Goal: Task Accomplishment & Management: Manage account settings

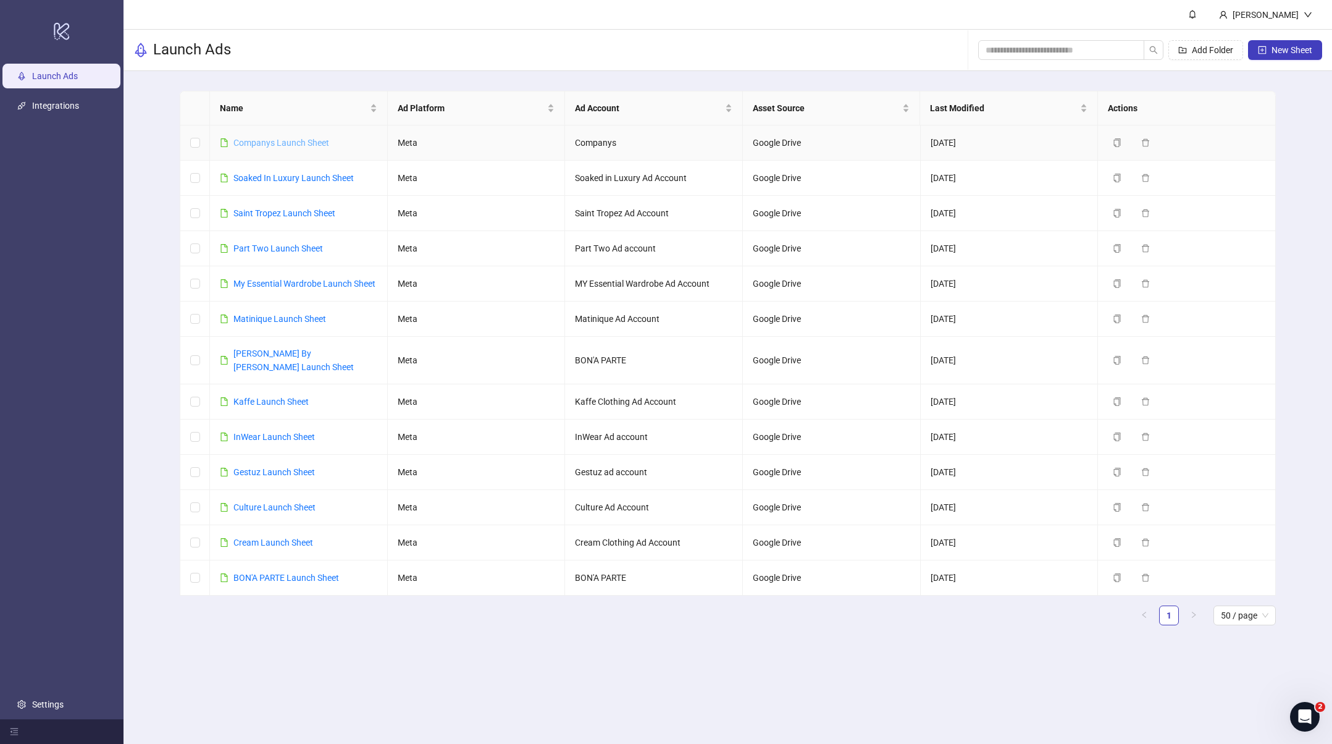
click at [310, 140] on link "Companys Launch Sheet" at bounding box center [281, 143] width 96 height 10
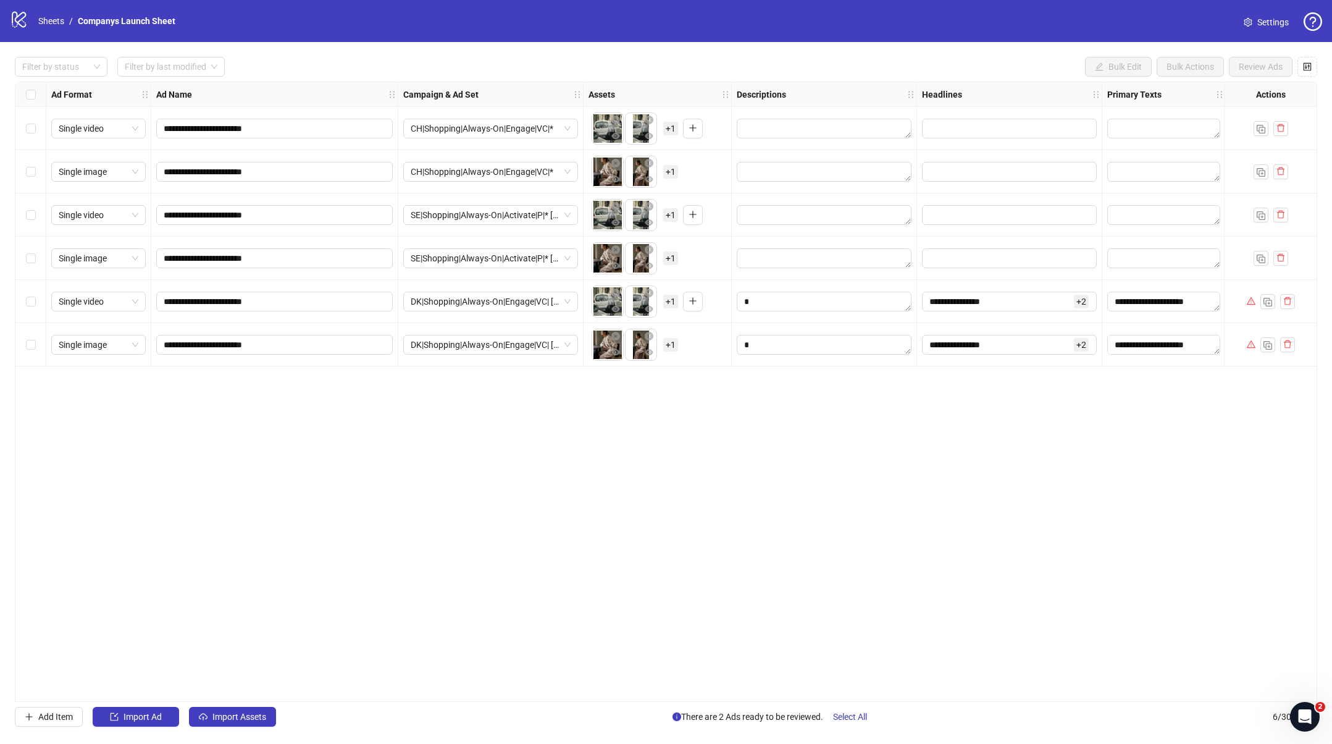
click at [1261, 21] on span "Settings" at bounding box center [1272, 22] width 31 height 14
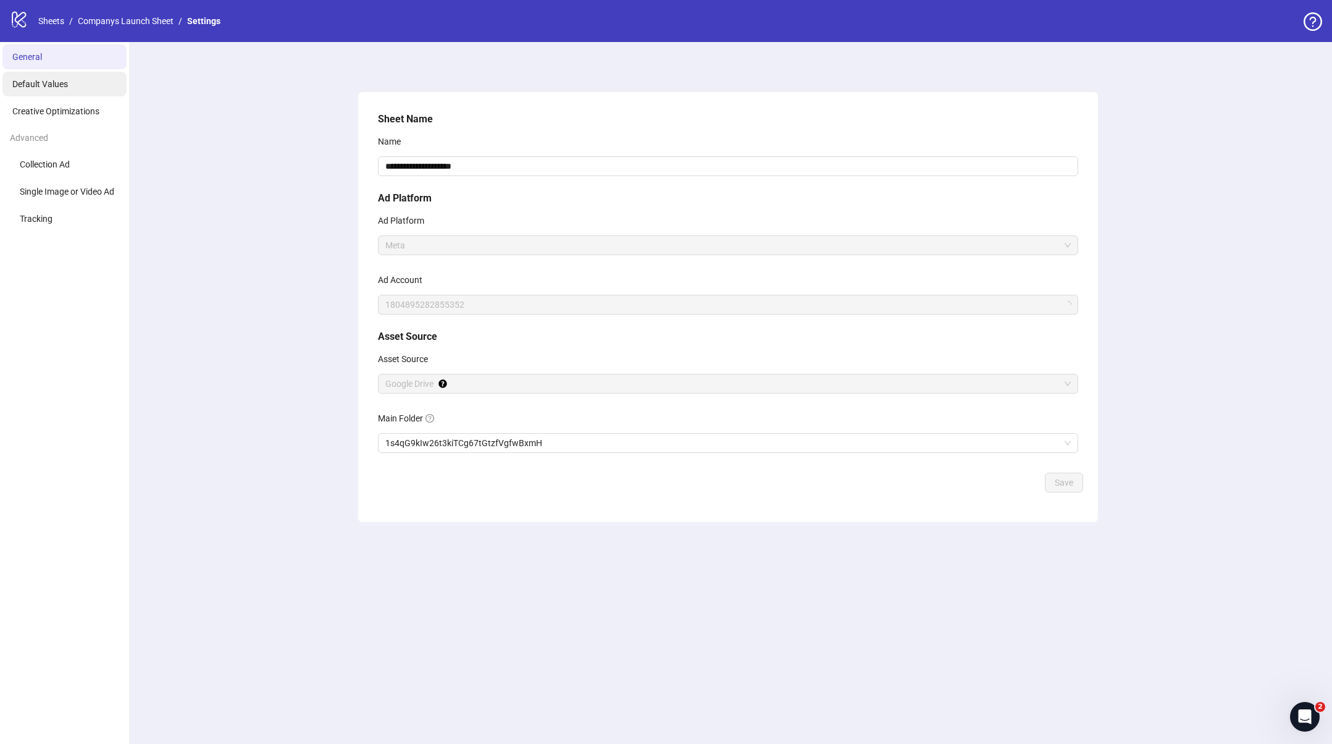
click at [77, 84] on li "Default Values" at bounding box center [64, 84] width 124 height 25
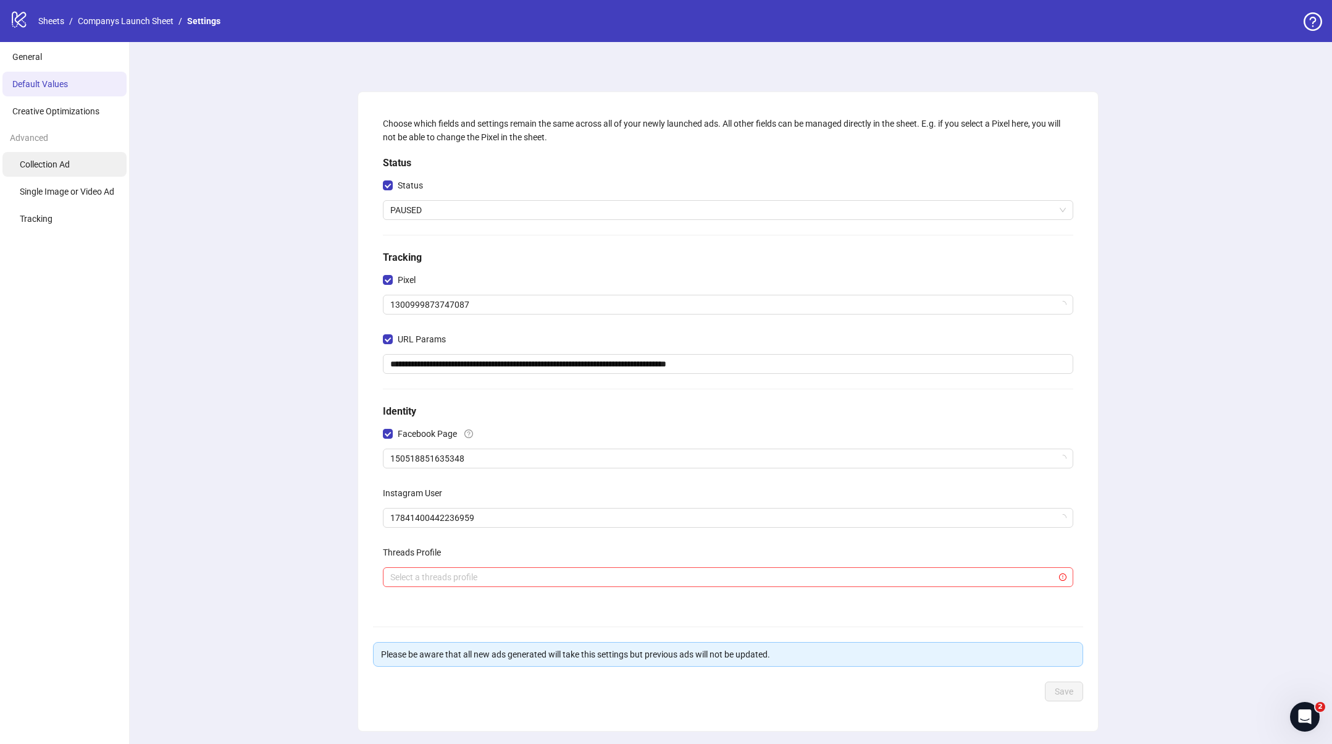
click at [79, 116] on li "Creative Optimizations" at bounding box center [64, 111] width 124 height 25
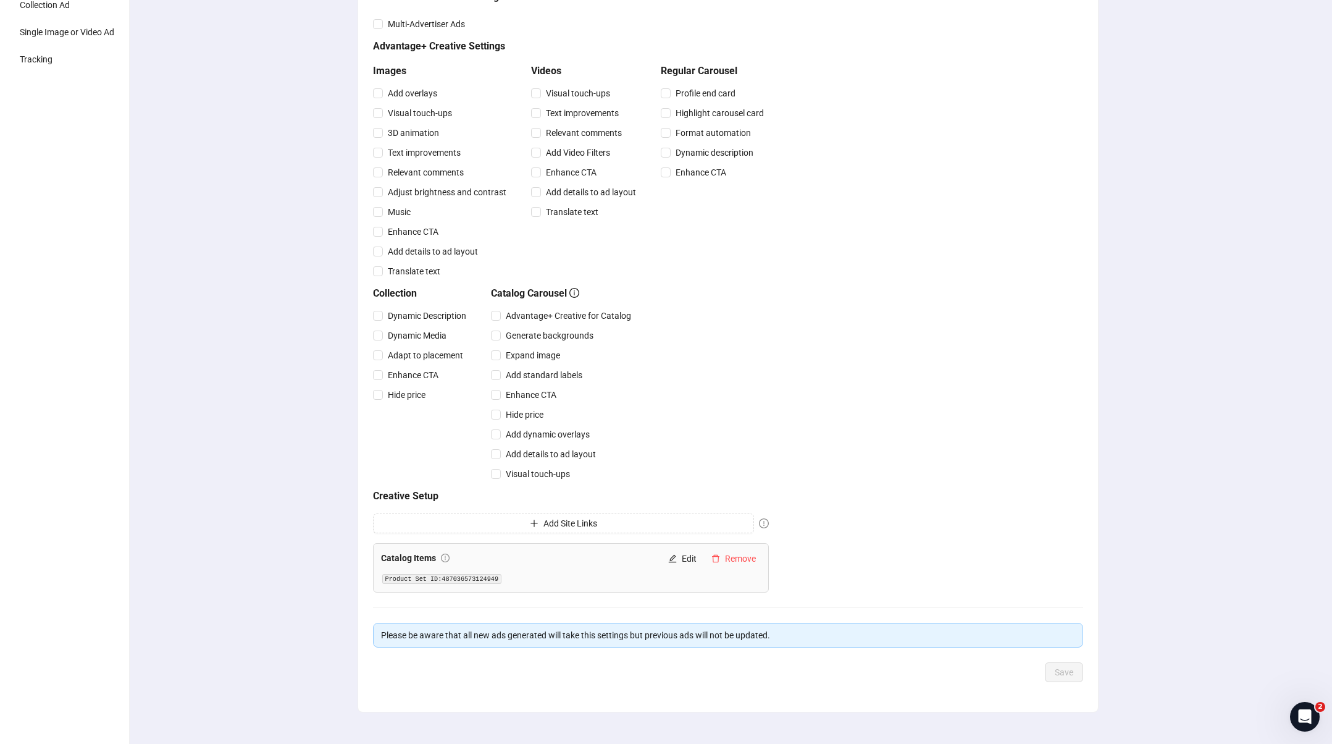
scroll to position [161, 0]
click at [721, 555] on button "Remove" at bounding box center [733, 557] width 54 height 15
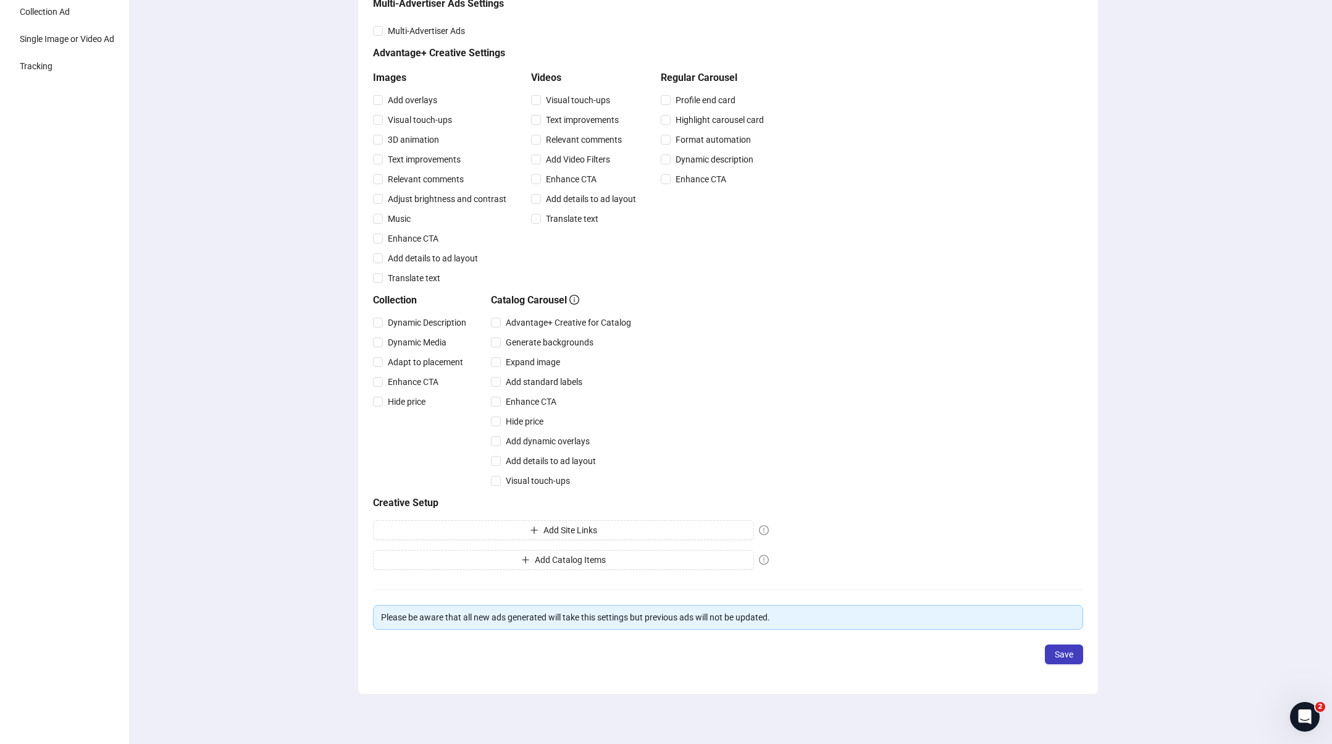
scroll to position [153, 0]
click at [916, 498] on div "Creative optimizations Choose your default Advantage+ Creative and Multi-Advert…" at bounding box center [728, 264] width 710 height 620
click at [1065, 660] on button "Save" at bounding box center [1064, 654] width 38 height 20
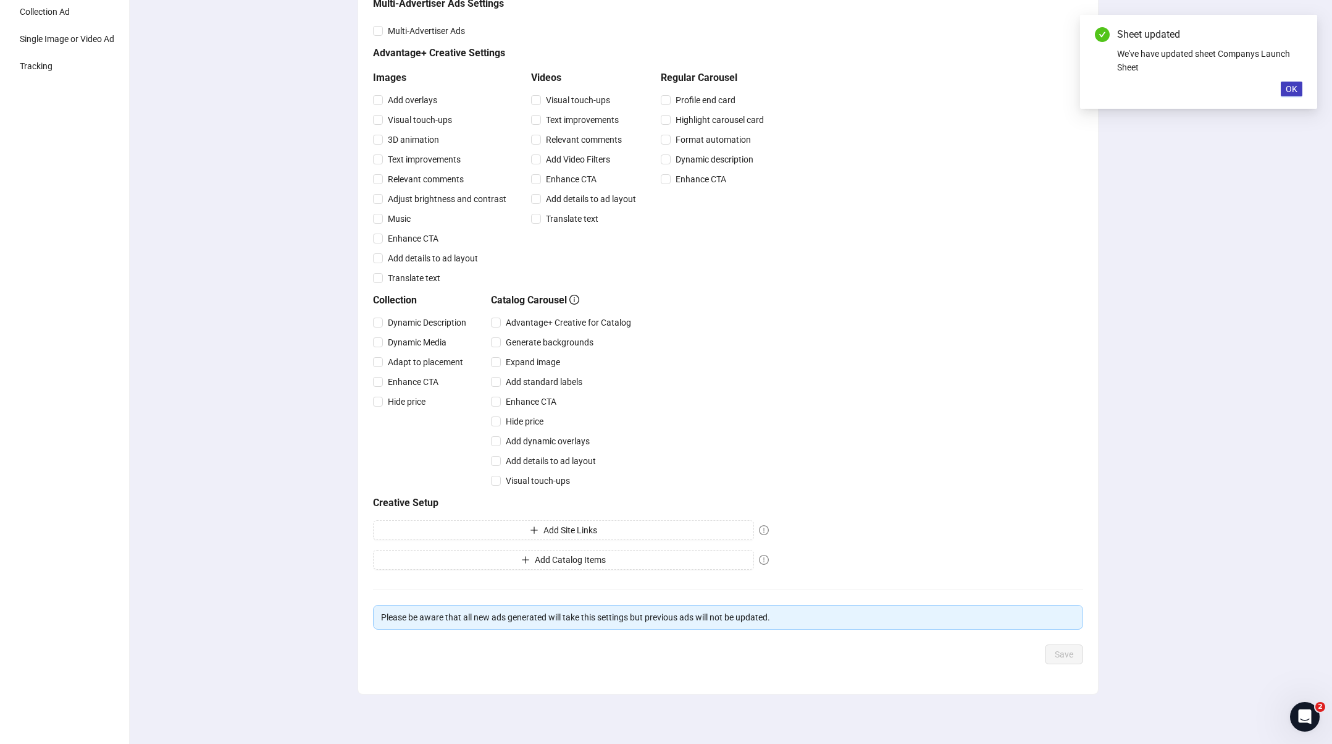
click at [1176, 593] on div "Creative optimizations Choose your default Advantage+ Creative and Multi-Advert…" at bounding box center [728, 316] width 1209 height 854
click at [1297, 88] on button "OK" at bounding box center [1292, 89] width 22 height 15
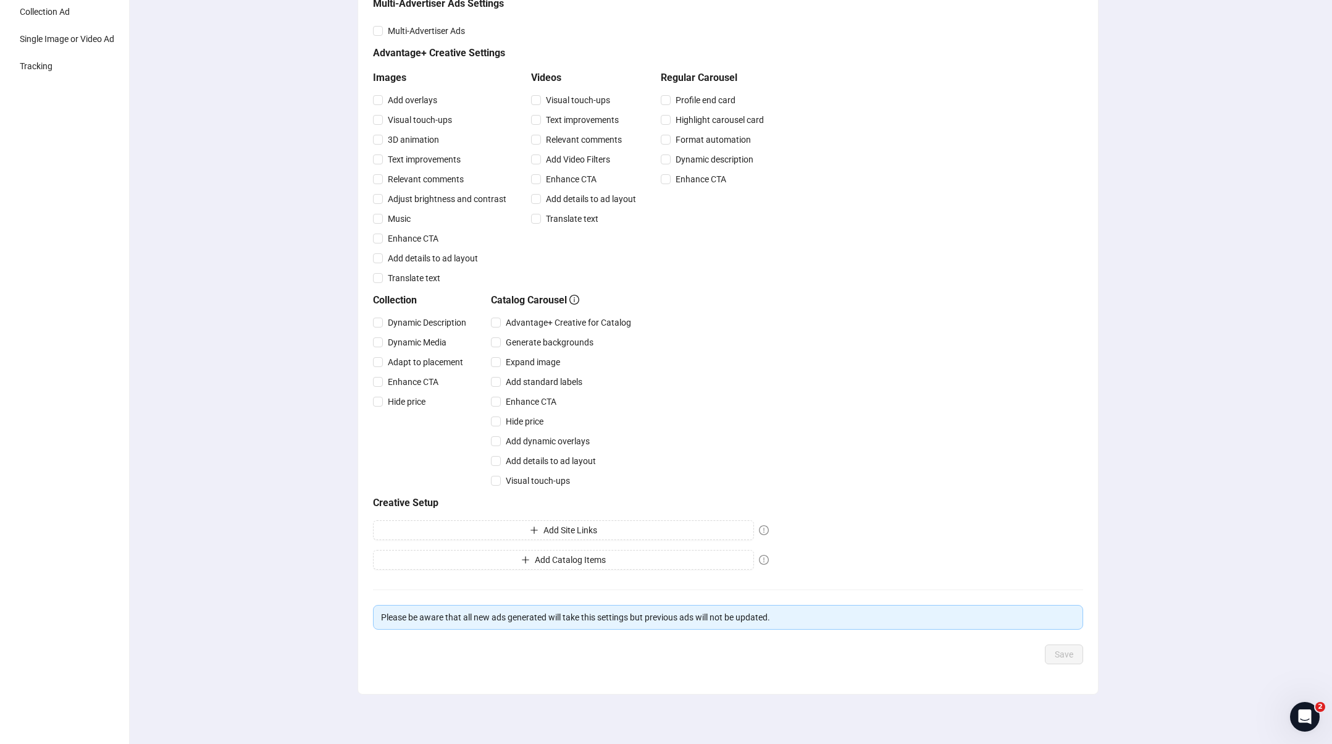
click at [1193, 196] on div "Creative optimizations Choose your default Advantage+ Creative and Multi-Advert…" at bounding box center [728, 316] width 1209 height 854
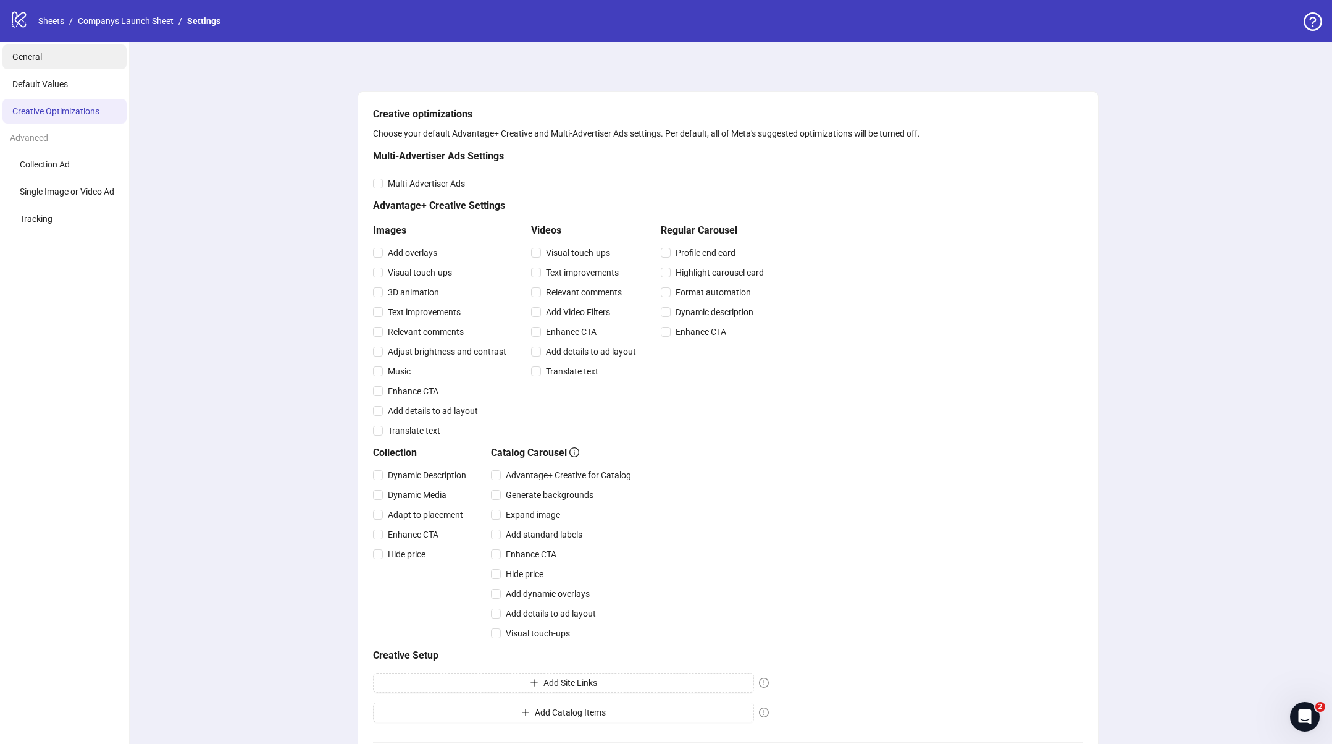
click at [48, 59] on li "General" at bounding box center [64, 56] width 124 height 25
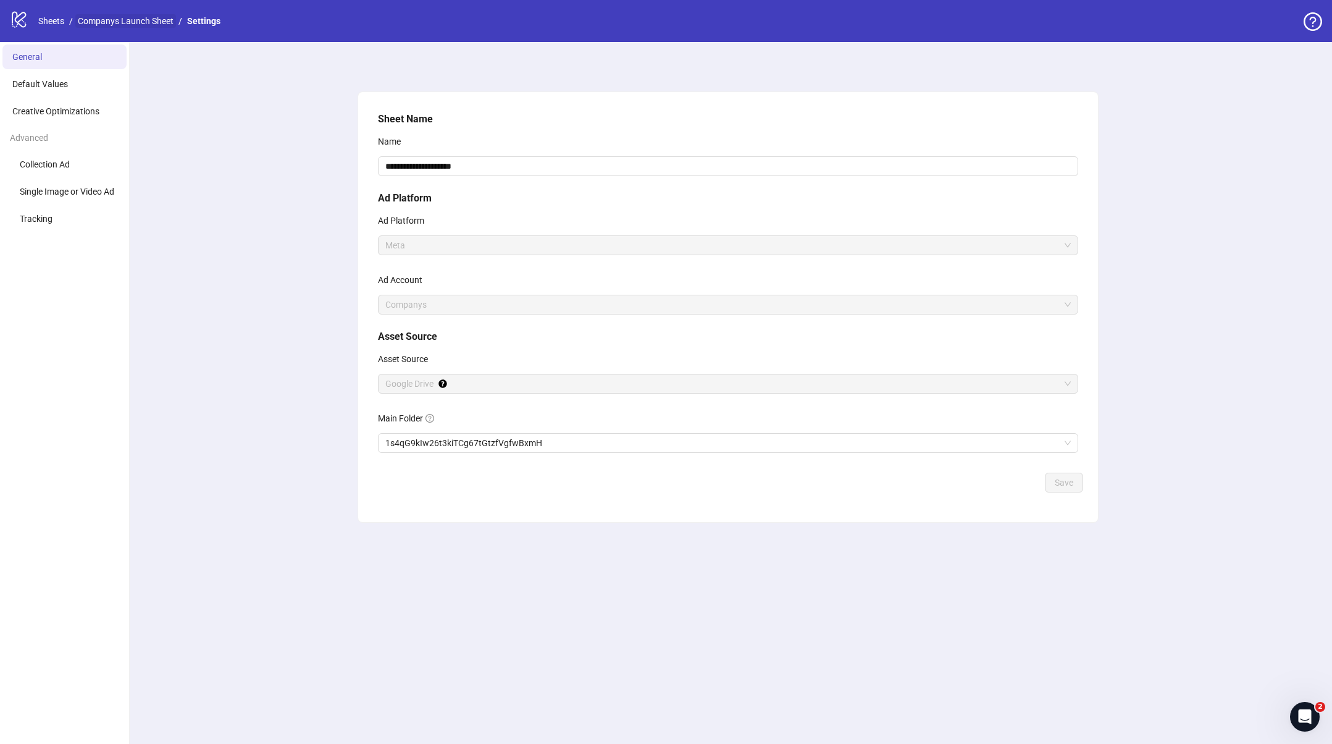
click at [115, 22] on link "Companys Launch Sheet" at bounding box center [125, 21] width 101 height 14
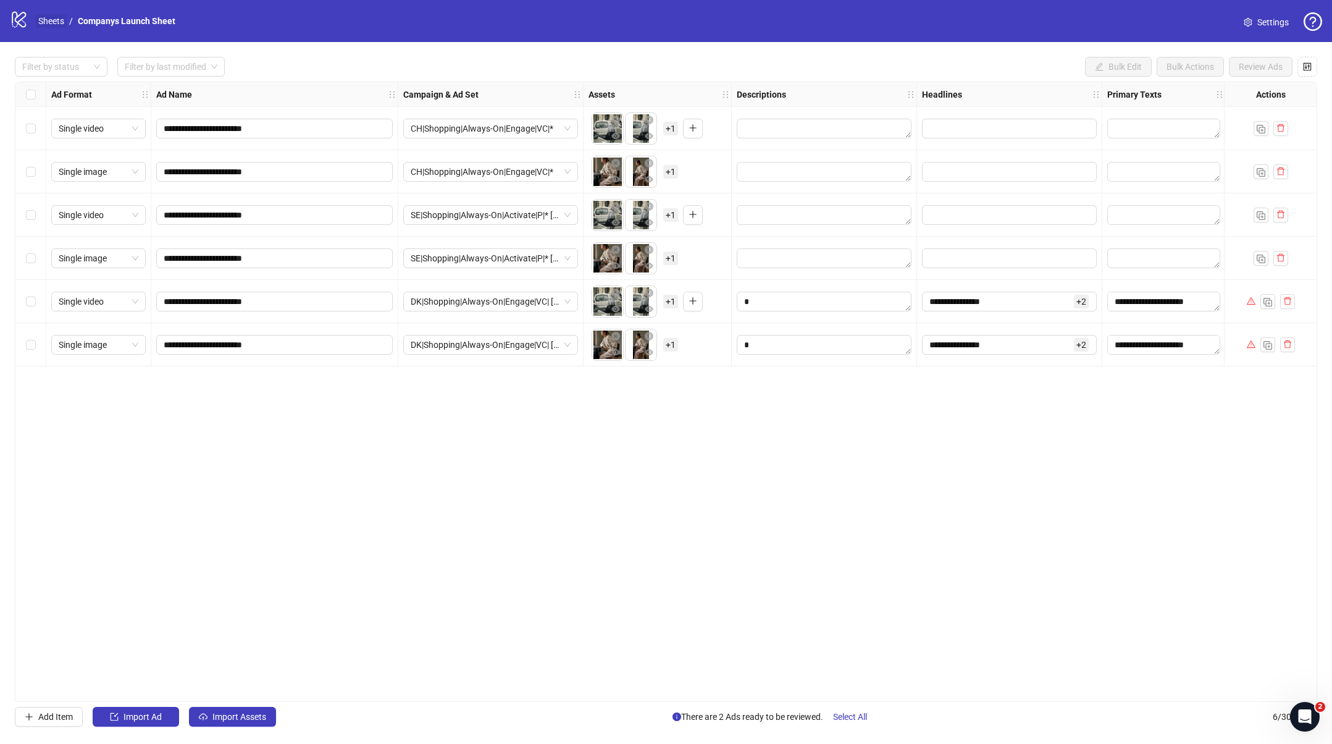
click at [53, 24] on link "Sheets" at bounding box center [51, 21] width 31 height 14
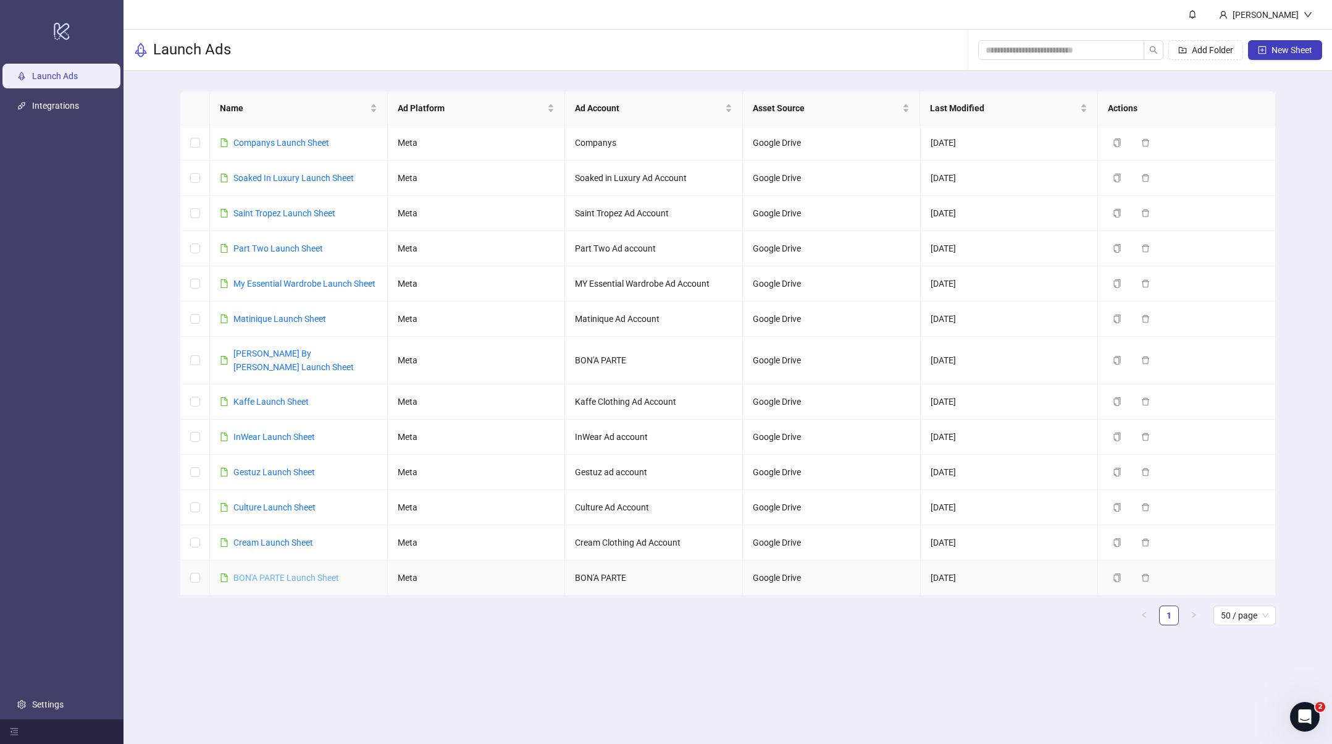
click at [267, 572] on link "BON'A PARTE Launch Sheet" at bounding box center [286, 577] width 106 height 10
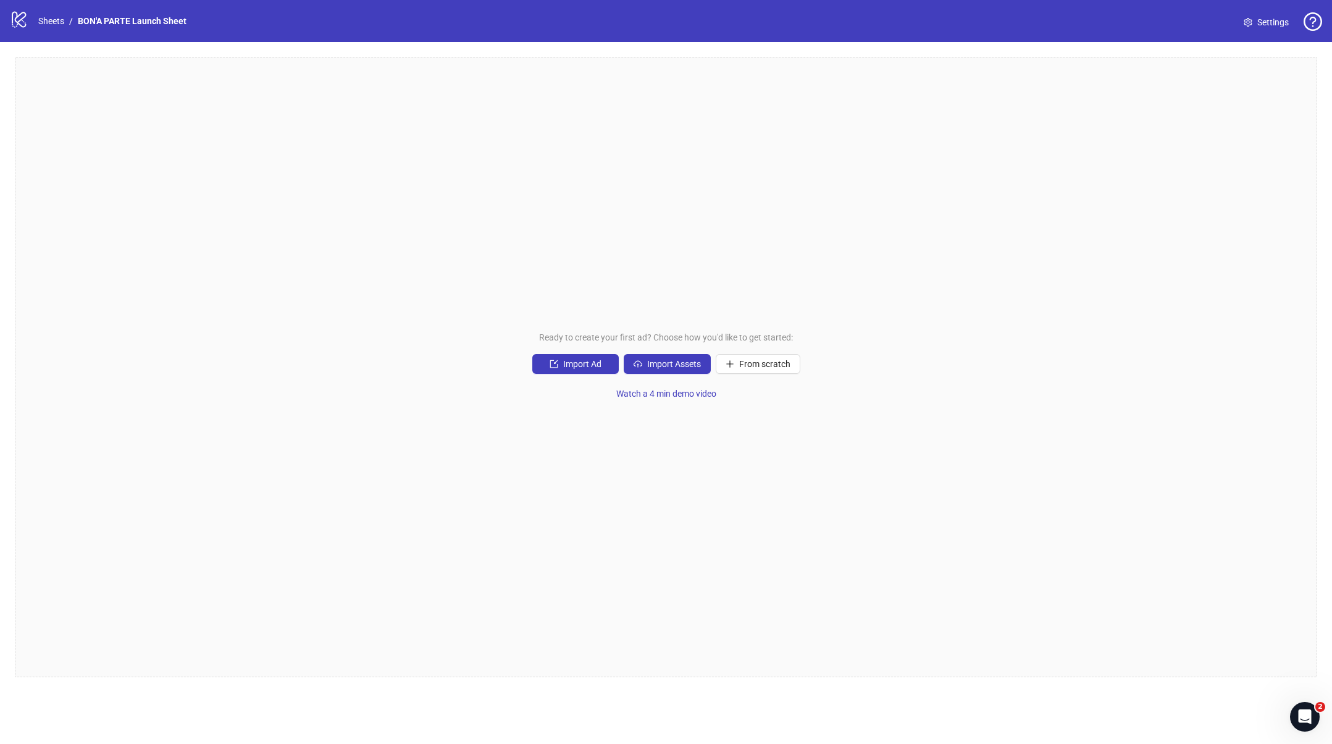
click at [1274, 23] on span "Settings" at bounding box center [1272, 22] width 31 height 14
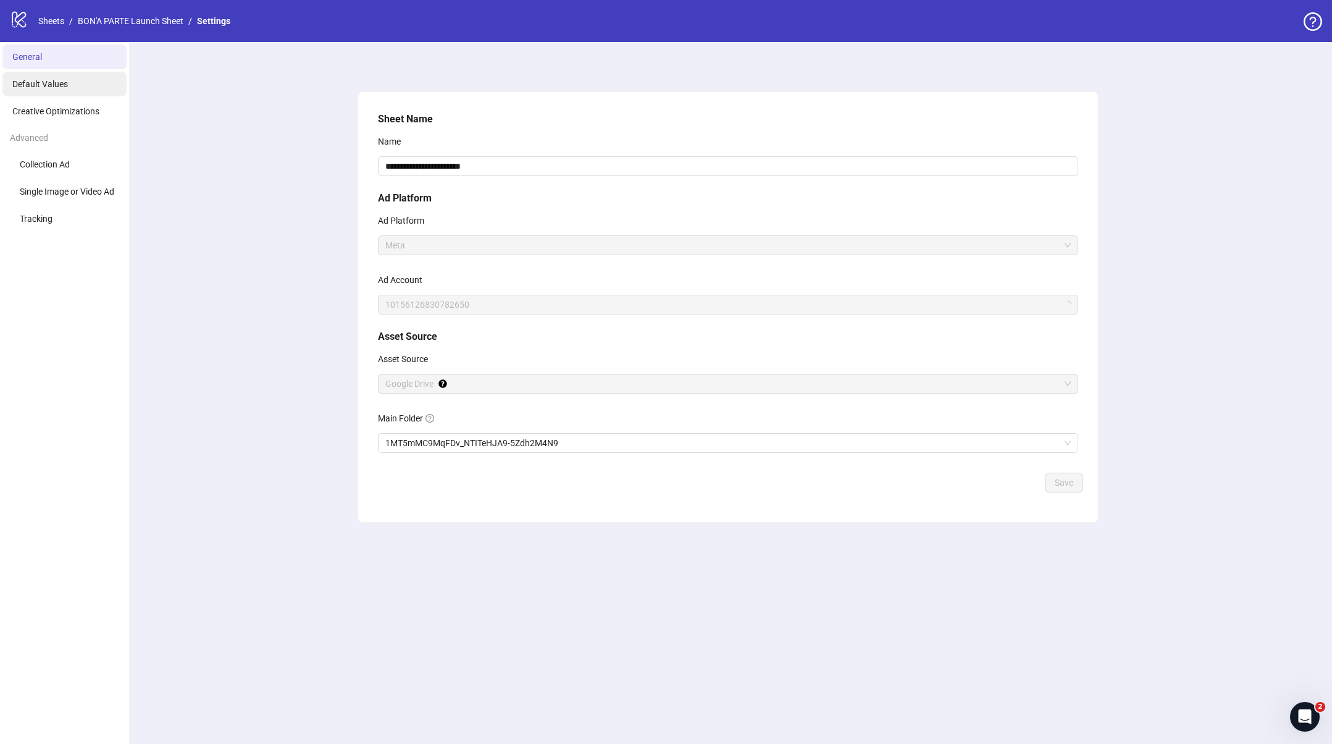
click at [50, 84] on span "Default Values" at bounding box center [40, 84] width 56 height 10
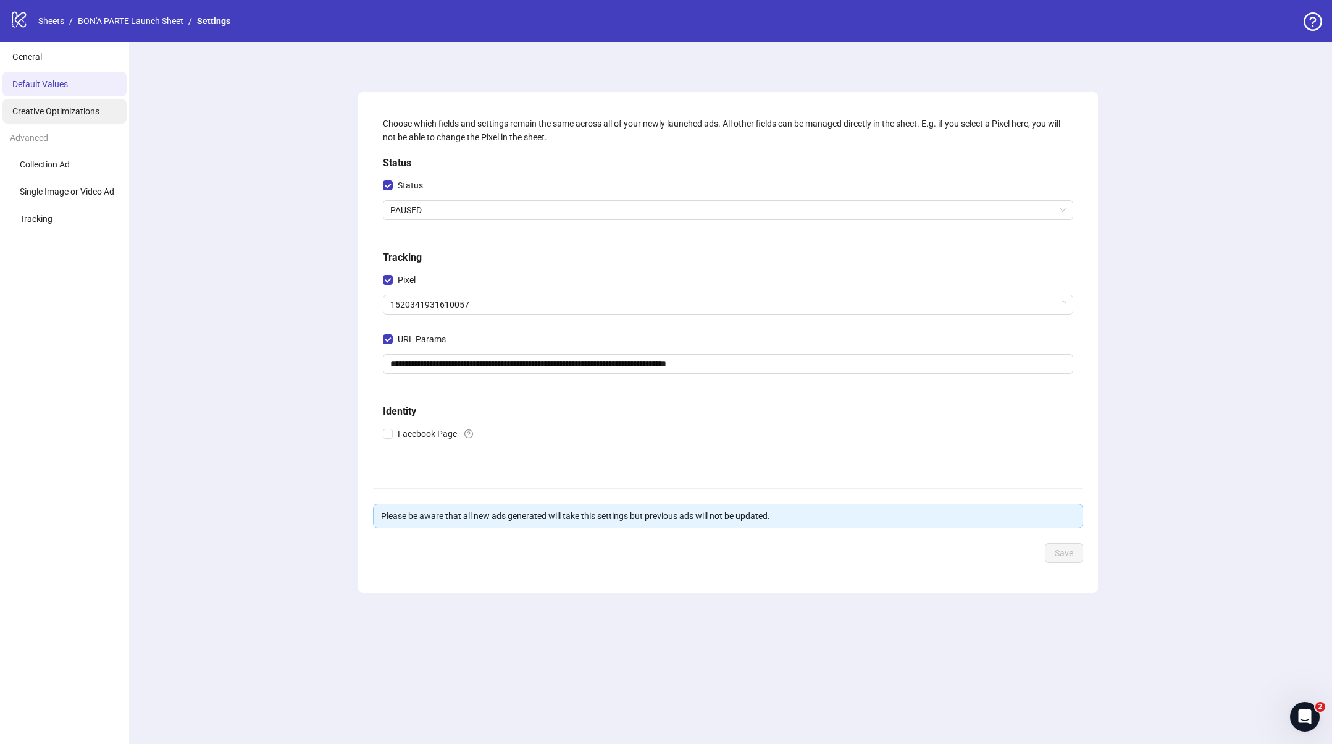
click at [51, 121] on li "Creative Optimizations" at bounding box center [64, 111] width 124 height 25
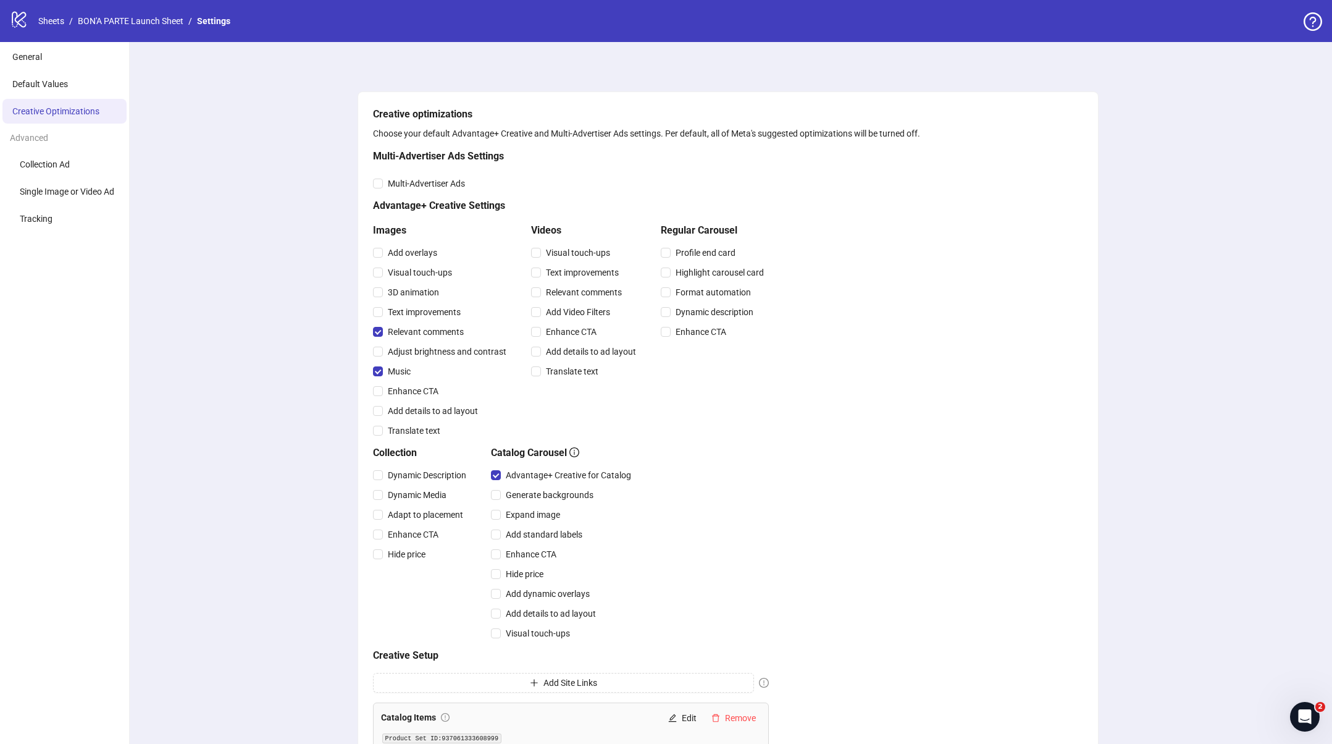
scroll to position [177, 0]
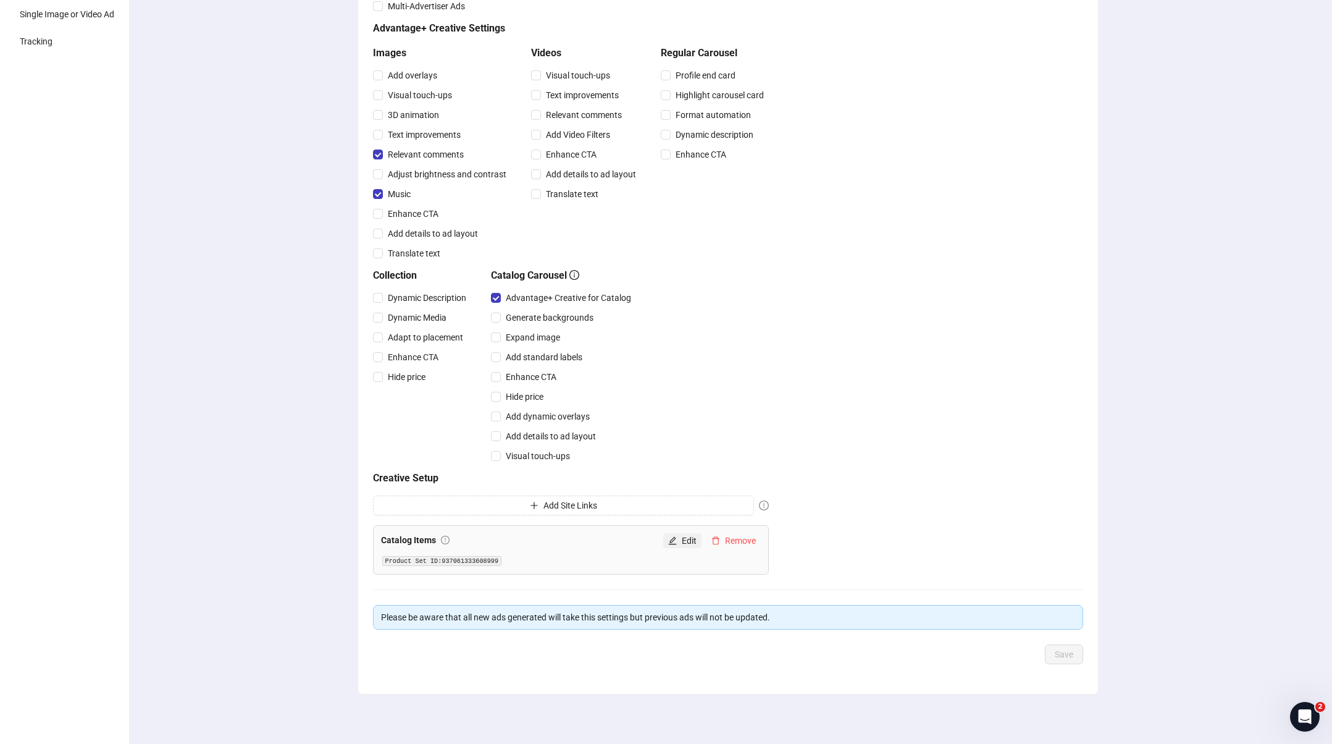
click at [682, 540] on span "Edit" at bounding box center [689, 540] width 15 height 10
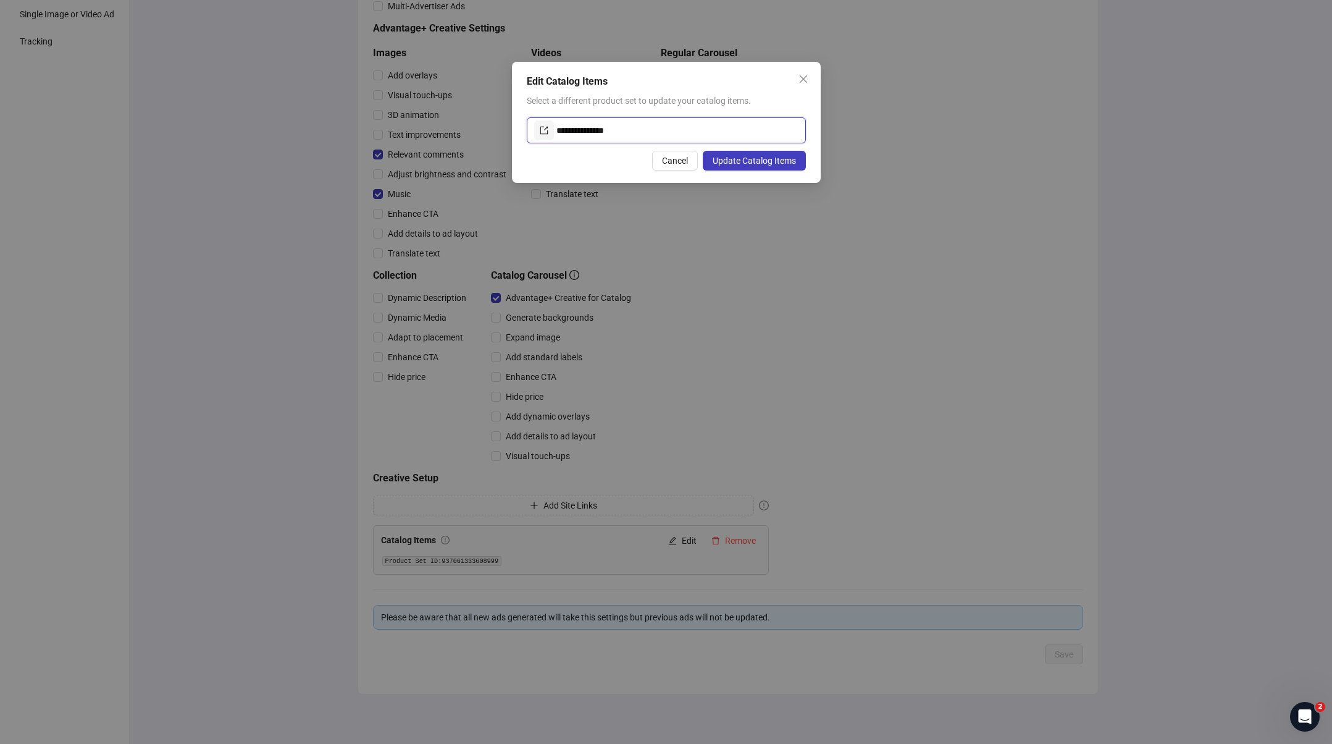
click at [645, 129] on input "**********" at bounding box center [677, 130] width 242 height 20
paste input "text"
type input "**********"
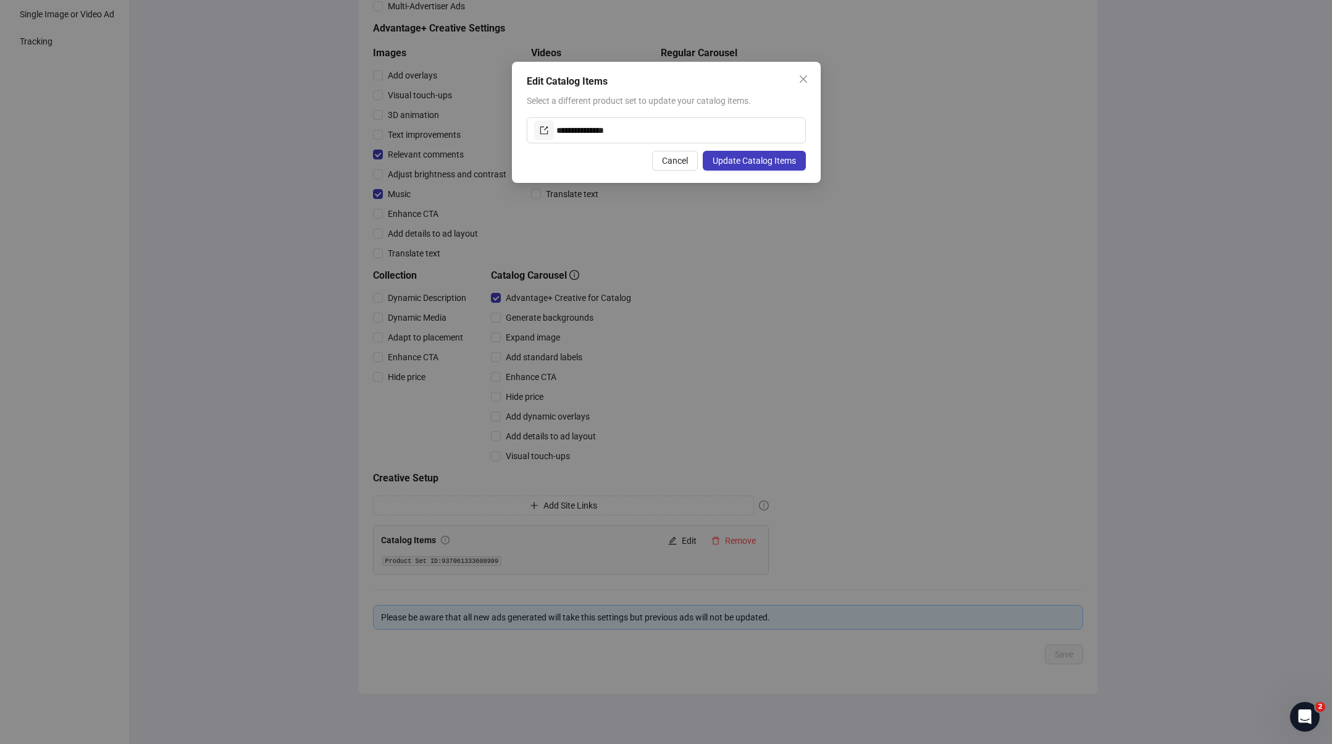
click at [590, 169] on div "Cancel Update Catalog Items" at bounding box center [666, 161] width 279 height 20
click at [756, 162] on span "Update Catalog Items" at bounding box center [754, 161] width 83 height 10
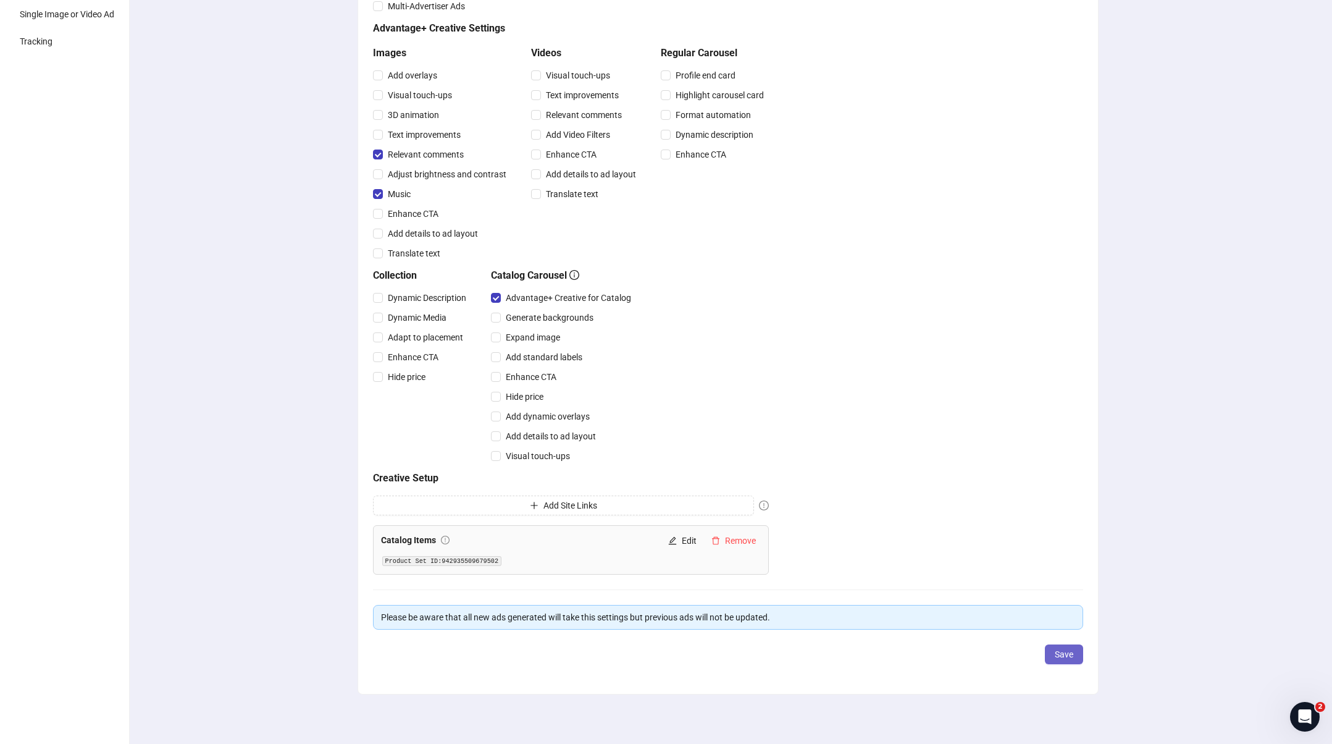
click at [1063, 650] on span "Save" at bounding box center [1064, 654] width 19 height 10
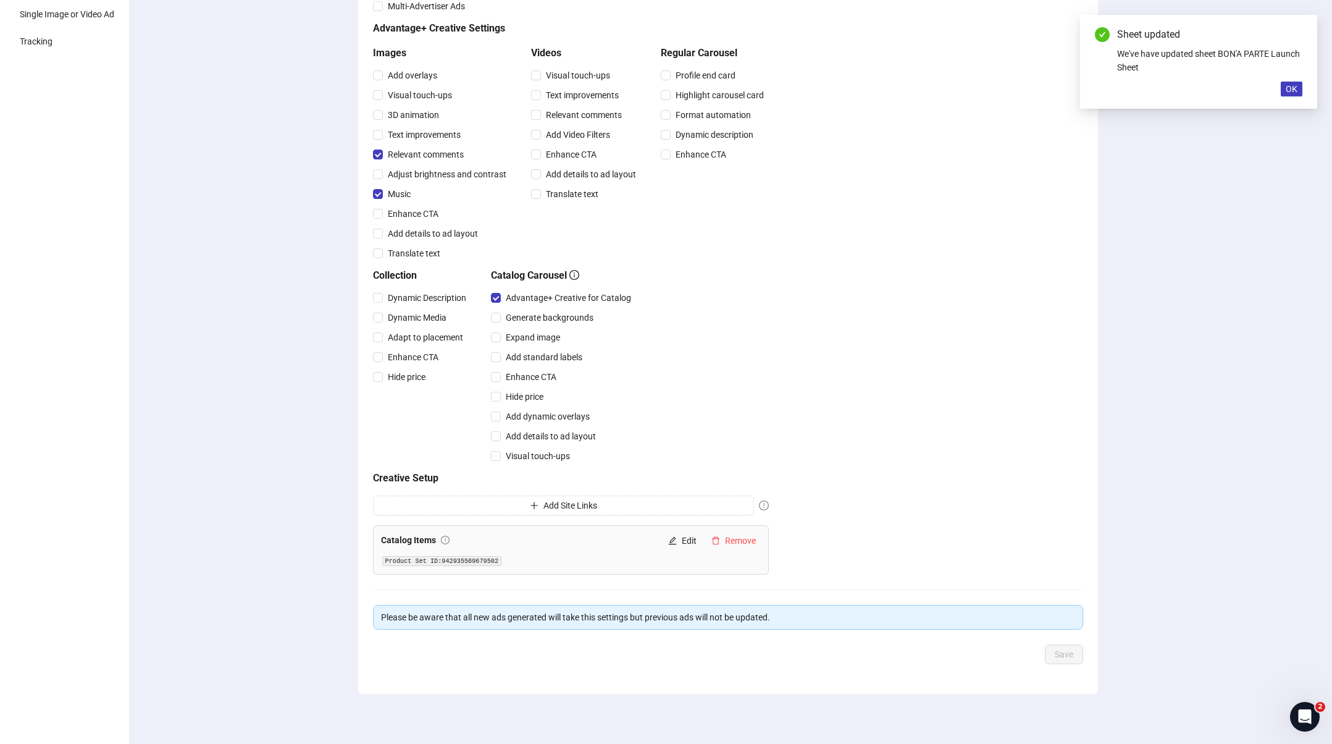
click at [1172, 537] on div "Creative optimizations Choose your default Advantage+ Creative and Multi-Advert…" at bounding box center [728, 304] width 1209 height 879
click at [1294, 86] on span "OK" at bounding box center [1292, 89] width 12 height 10
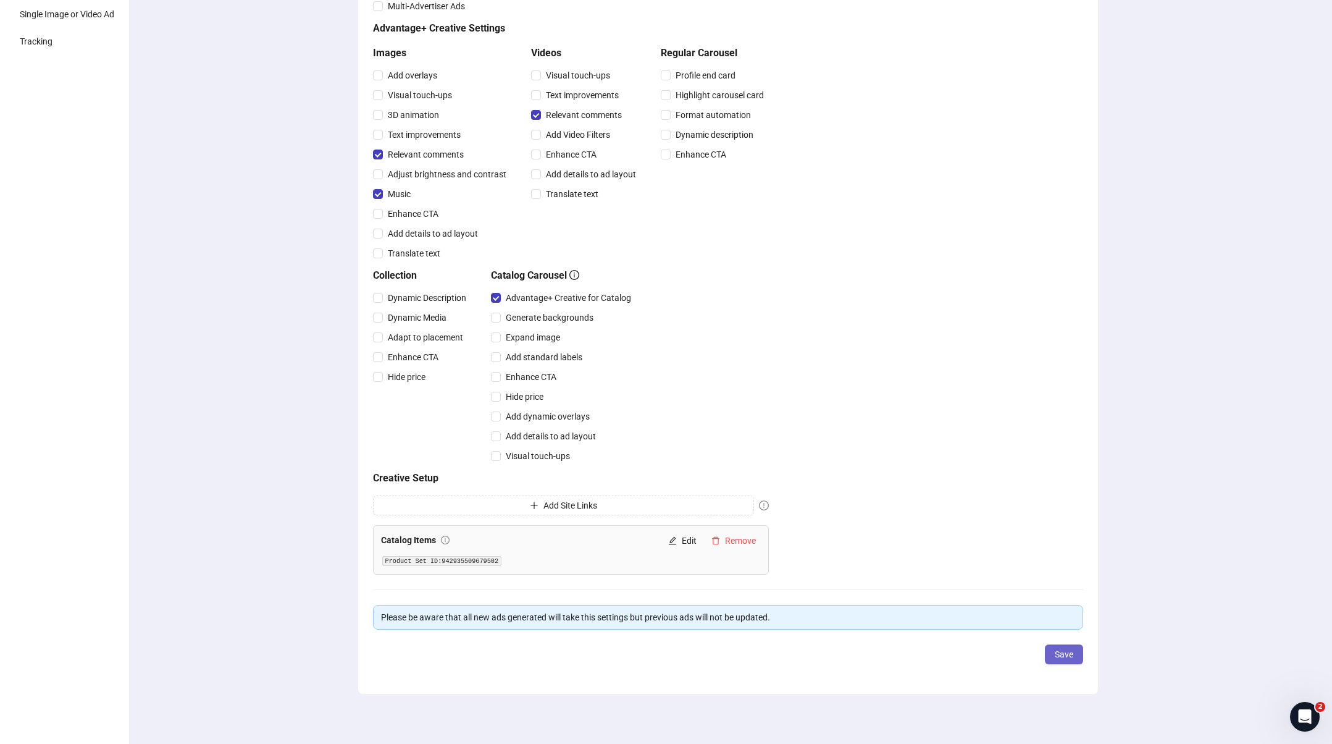
click at [1053, 651] on button "Save" at bounding box center [1064, 654] width 38 height 20
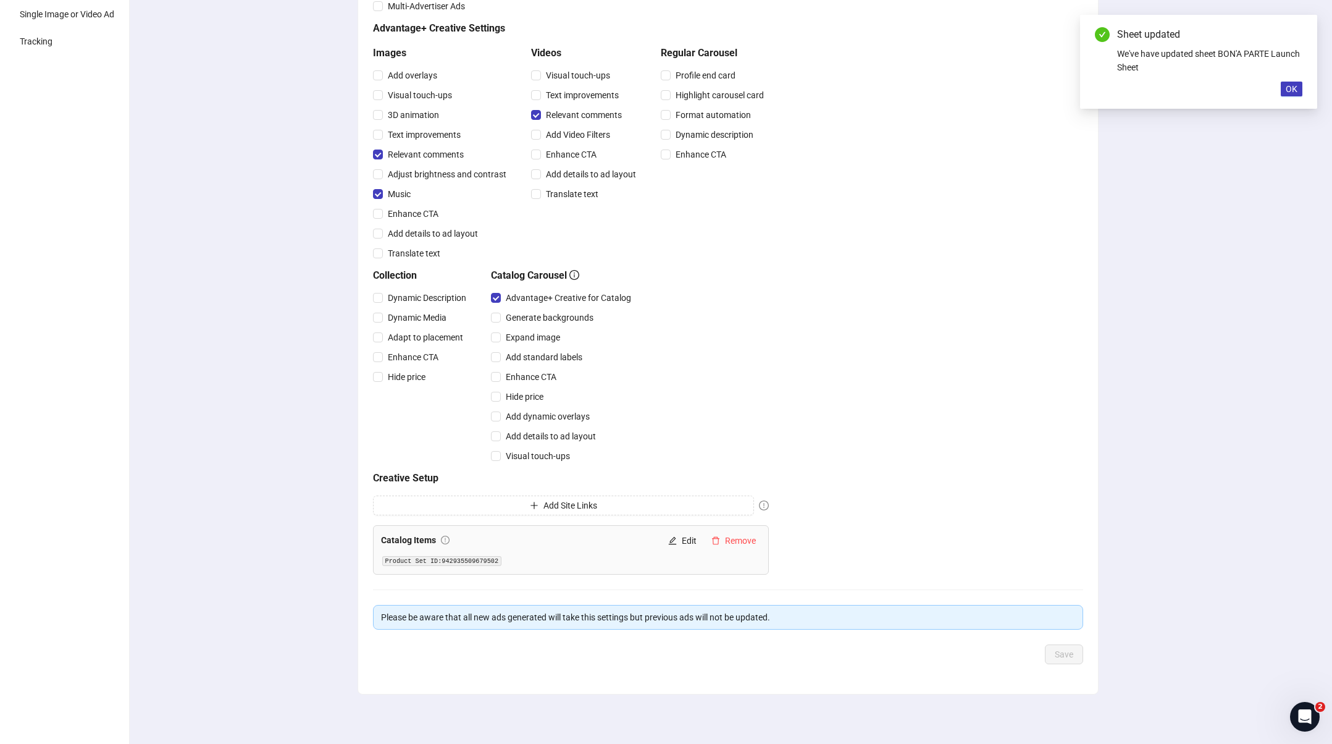
click at [1254, 383] on div "Creative optimizations Choose your default Advantage+ Creative and Multi-Advert…" at bounding box center [728, 304] width 1209 height 879
click at [1288, 89] on span "OK" at bounding box center [1292, 89] width 12 height 10
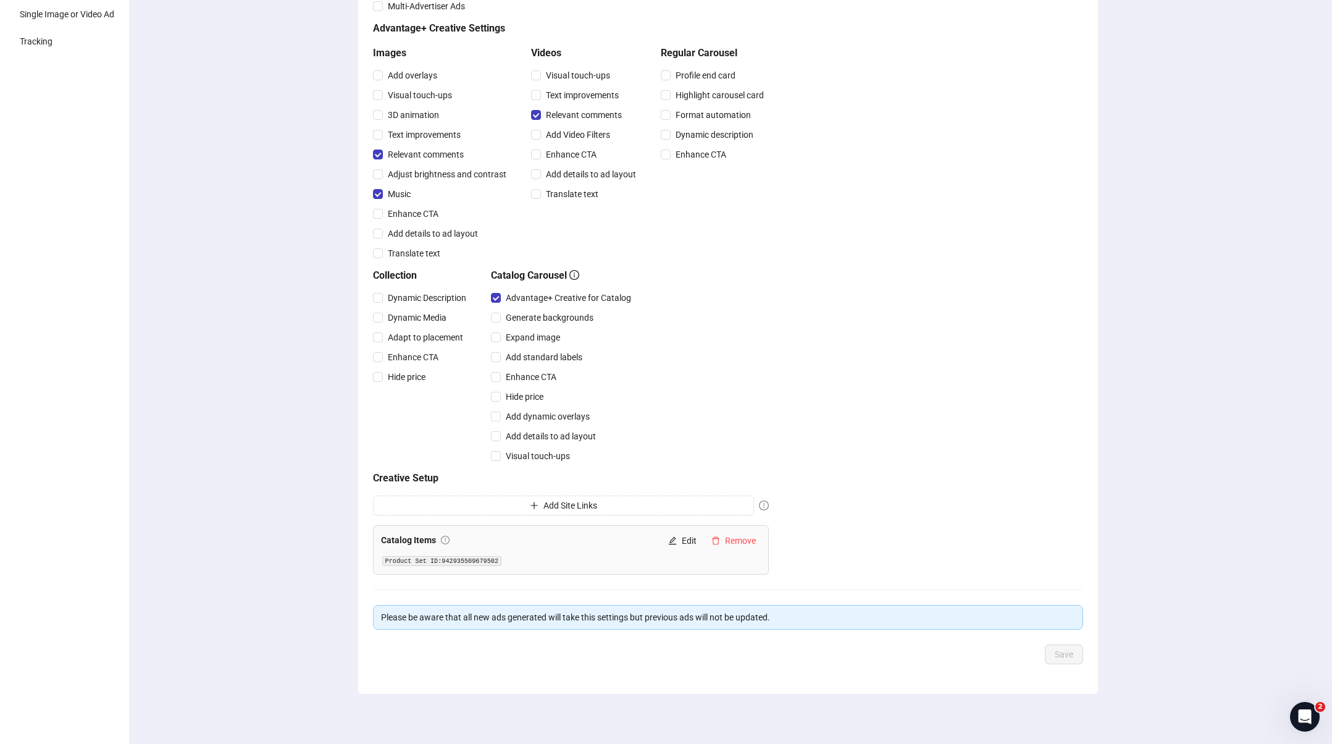
click at [1223, 127] on div "Creative optimizations Choose your default Advantage+ Creative and Multi-Advert…" at bounding box center [728, 304] width 1209 height 879
